Goal: Task Accomplishment & Management: Complete application form

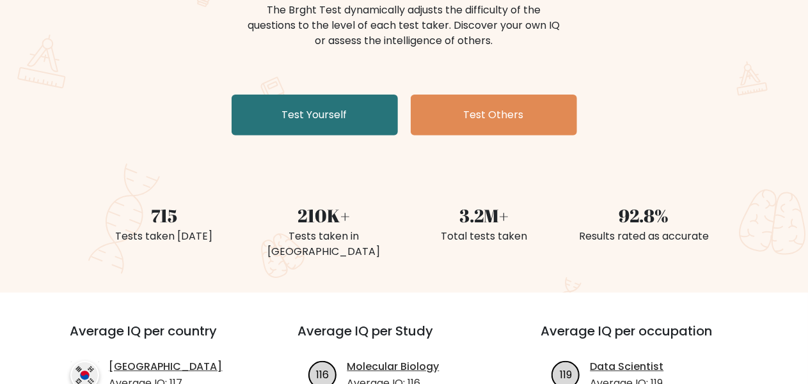
scroll to position [175, 0]
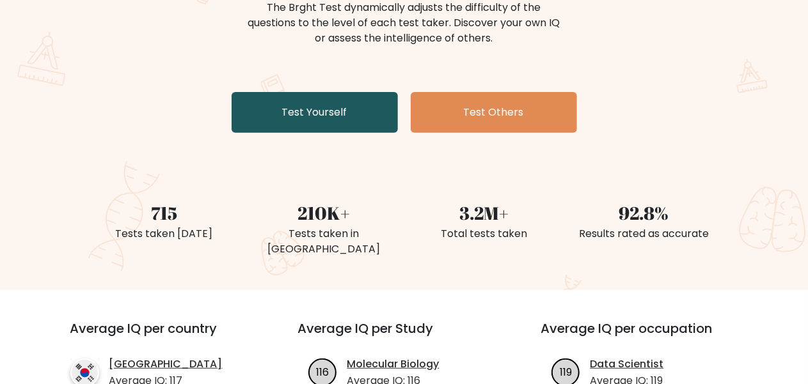
click at [307, 118] on link "Test Yourself" at bounding box center [314, 112] width 166 height 41
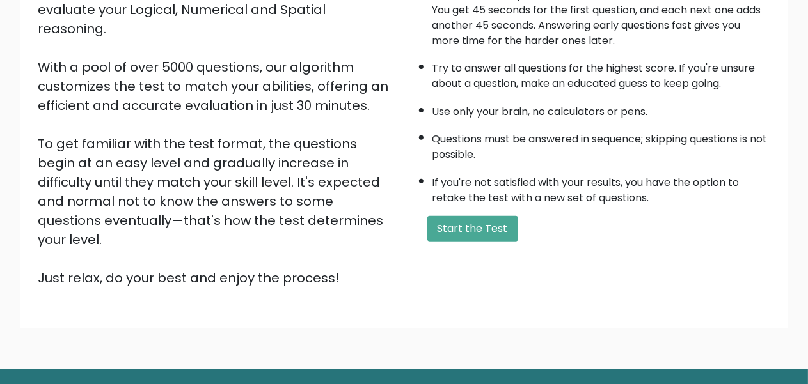
scroll to position [201, 0]
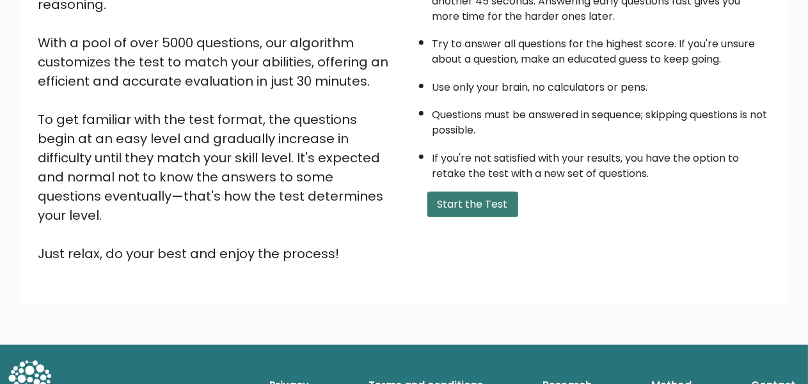
click at [493, 205] on button "Start the Test" at bounding box center [472, 205] width 91 height 26
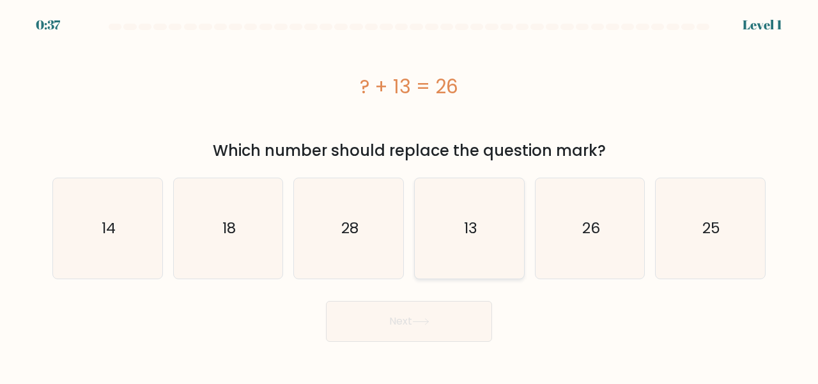
click at [478, 218] on icon "13" at bounding box center [469, 228] width 100 height 100
click at [410, 196] on input "d. 13" at bounding box center [409, 193] width 1 height 3
radio input "true"
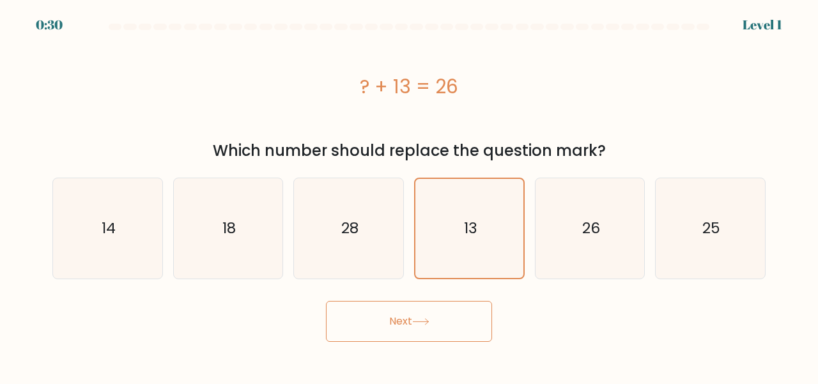
click at [473, 322] on button "Next" at bounding box center [409, 321] width 166 height 41
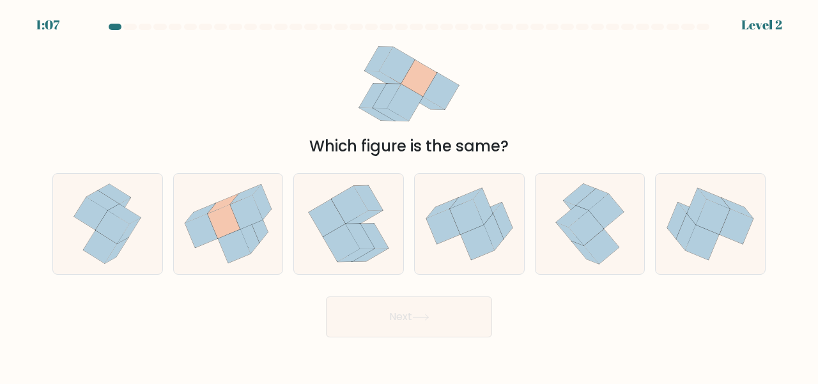
click at [171, 226] on div "b." at bounding box center [228, 224] width 121 height 102
click at [206, 231] on icon at bounding box center [201, 231] width 33 height 34
click at [409, 196] on input "b." at bounding box center [409, 193] width 1 height 3
radio input "true"
click at [446, 328] on button "Next" at bounding box center [409, 317] width 166 height 41
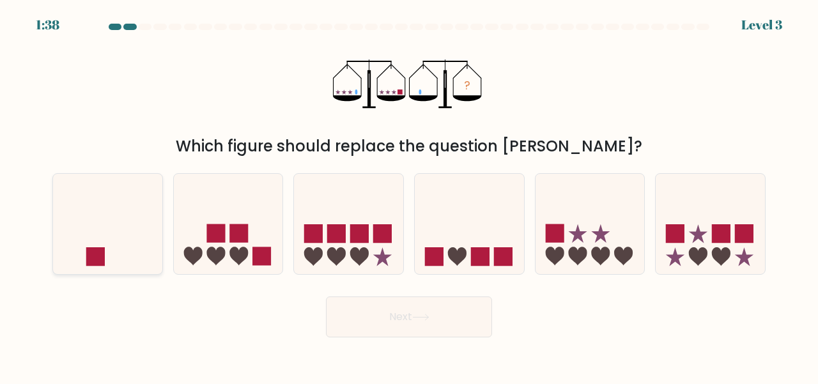
click at [113, 240] on icon at bounding box center [107, 223] width 109 height 90
click at [409, 196] on input "a." at bounding box center [409, 193] width 1 height 3
radio input "true"
click at [376, 317] on button "Next" at bounding box center [409, 317] width 166 height 41
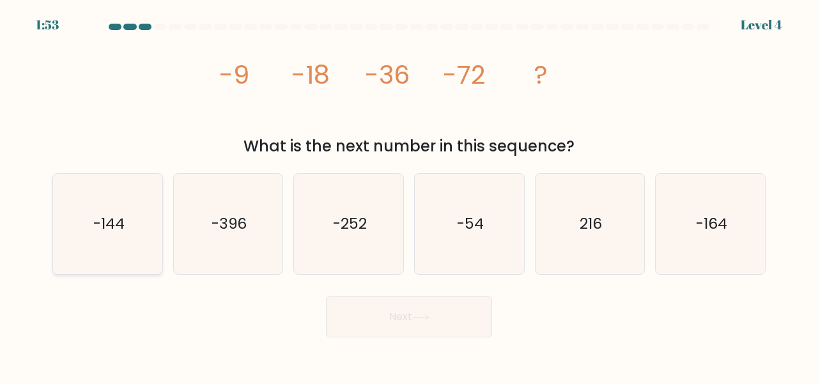
click at [133, 223] on icon "-144" at bounding box center [108, 224] width 100 height 100
click at [409, 196] on input "a. -144" at bounding box center [409, 193] width 1 height 3
radio input "true"
click at [457, 315] on button "Next" at bounding box center [409, 317] width 166 height 41
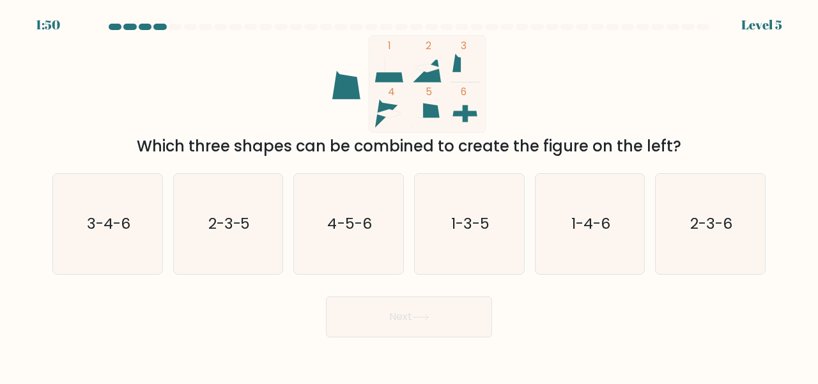
click at [436, 311] on button "Next" at bounding box center [409, 317] width 166 height 41
click at [387, 76] on icon at bounding box center [389, 68] width 29 height 29
click at [354, 207] on icon "4-5-6" at bounding box center [349, 224] width 100 height 100
click at [409, 196] on input "c. 4-5-6" at bounding box center [409, 193] width 1 height 3
radio input "true"
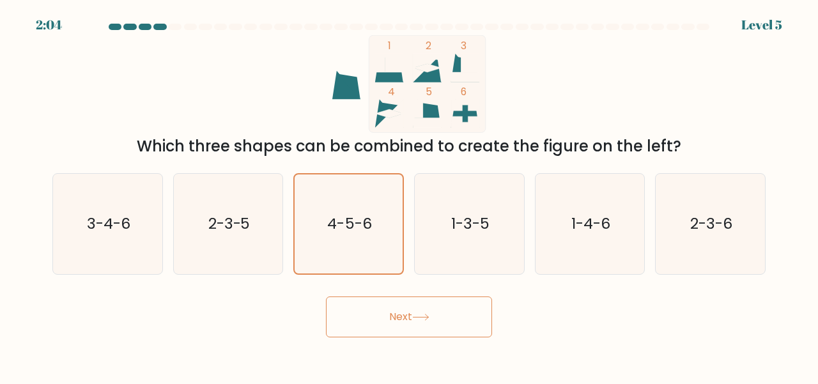
click at [406, 312] on button "Next" at bounding box center [409, 317] width 166 height 41
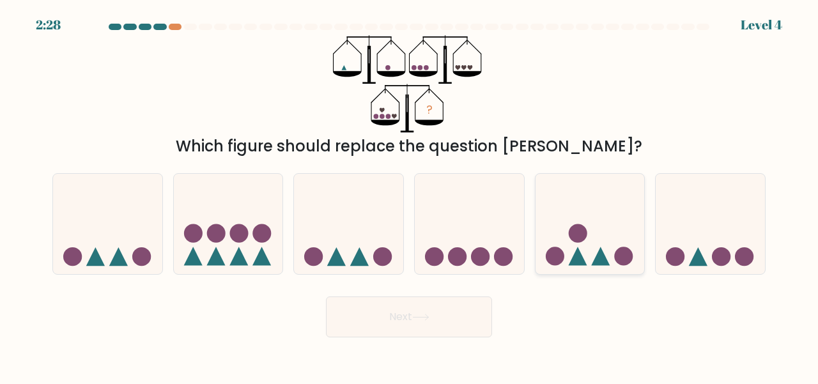
click at [612, 256] on icon at bounding box center [590, 223] width 109 height 90
click at [410, 196] on input "e." at bounding box center [409, 193] width 1 height 3
radio input "true"
click at [467, 317] on button "Next" at bounding box center [409, 317] width 166 height 41
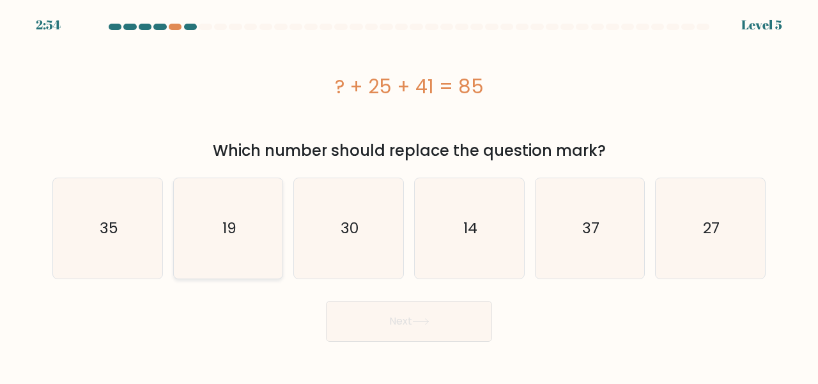
click at [260, 247] on icon "19" at bounding box center [228, 228] width 100 height 100
click at [409, 196] on input "b. 19" at bounding box center [409, 193] width 1 height 3
radio input "true"
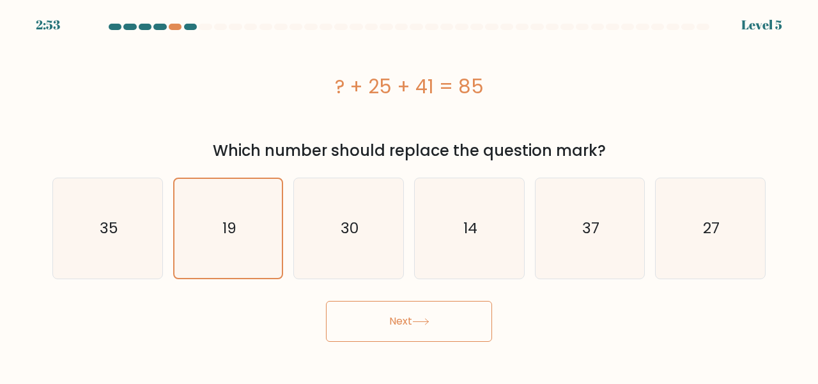
click at [417, 318] on icon at bounding box center [420, 321] width 17 height 7
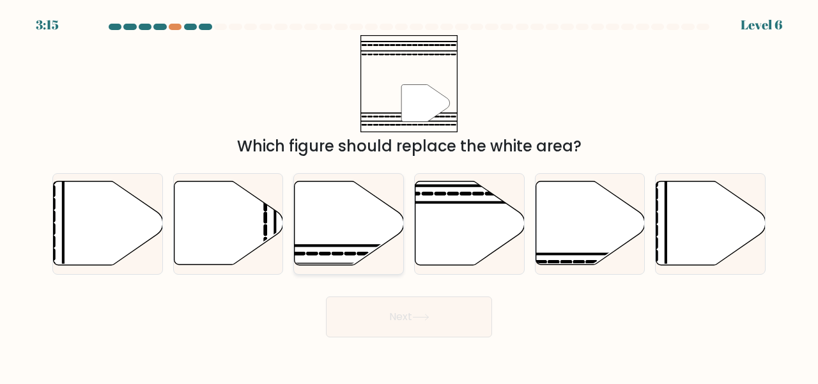
click at [344, 258] on icon at bounding box center [349, 224] width 109 height 84
click at [409, 196] on input "c." at bounding box center [409, 193] width 1 height 3
radio input "true"
click at [416, 311] on button "Next" at bounding box center [409, 317] width 166 height 41
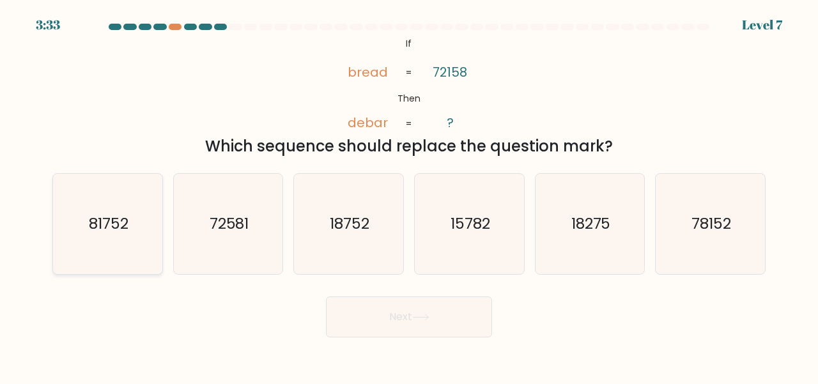
click at [155, 241] on icon "81752" at bounding box center [108, 224] width 100 height 100
click at [409, 196] on input "a. 81752" at bounding box center [409, 193] width 1 height 3
radio input "true"
click at [453, 319] on button "Next" at bounding box center [409, 317] width 166 height 41
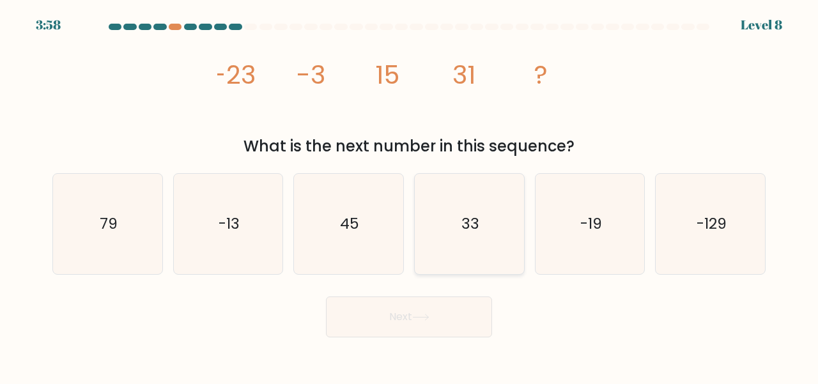
click at [515, 235] on icon "33" at bounding box center [469, 224] width 100 height 100
click at [410, 196] on input "d. 33" at bounding box center [409, 193] width 1 height 3
radio input "true"
click at [432, 334] on button "Next" at bounding box center [409, 317] width 166 height 41
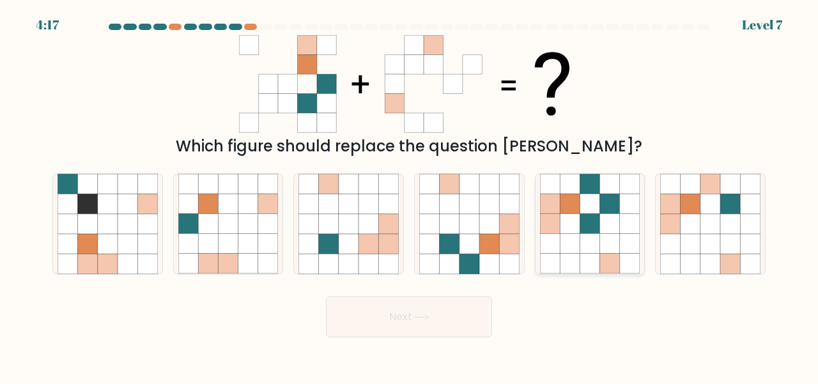
click at [591, 249] on icon at bounding box center [590, 244] width 20 height 20
click at [410, 196] on input "e." at bounding box center [409, 193] width 1 height 3
radio input "true"
click at [414, 331] on button "Next" at bounding box center [409, 317] width 166 height 41
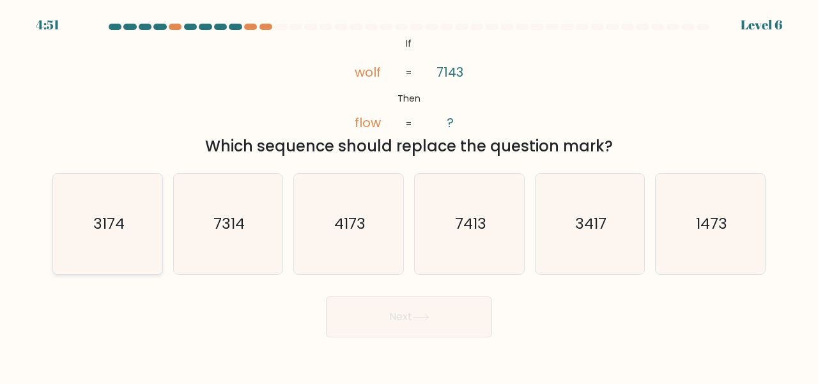
click at [141, 218] on icon "3174" at bounding box center [108, 224] width 100 height 100
click at [409, 196] on input "a. 3174" at bounding box center [409, 193] width 1 height 3
radio input "true"
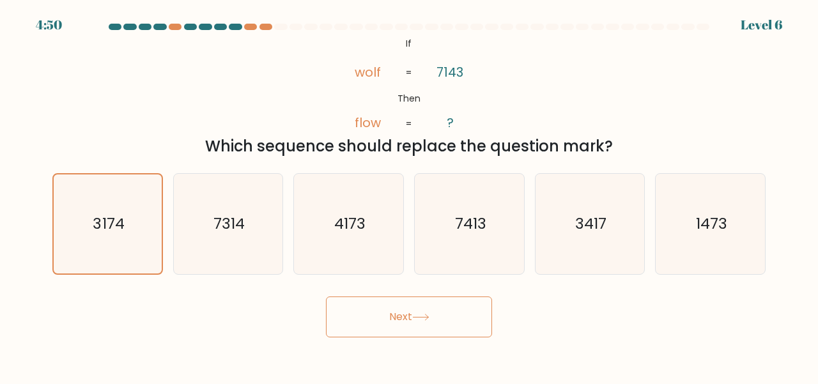
click at [414, 318] on button "Next" at bounding box center [409, 317] width 166 height 41
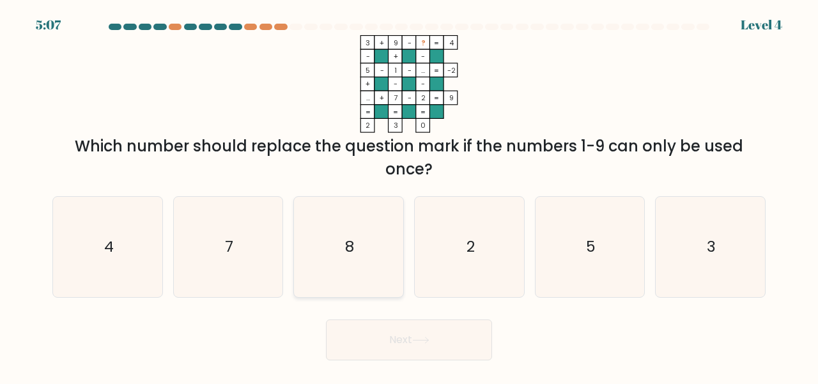
click at [354, 259] on icon "8" at bounding box center [349, 247] width 100 height 100
click at [409, 196] on input "c. 8" at bounding box center [409, 193] width 1 height 3
radio input "true"
click at [386, 341] on button "Next" at bounding box center [409, 340] width 166 height 41
